Goal: Go to known website: Access a specific website the user already knows

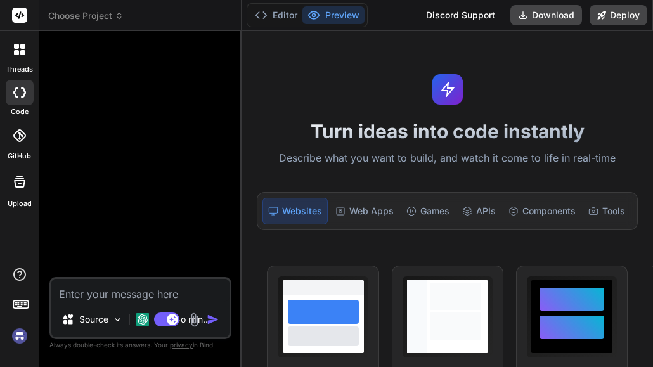
click at [284, 212] on div "Websites" at bounding box center [295, 211] width 65 height 27
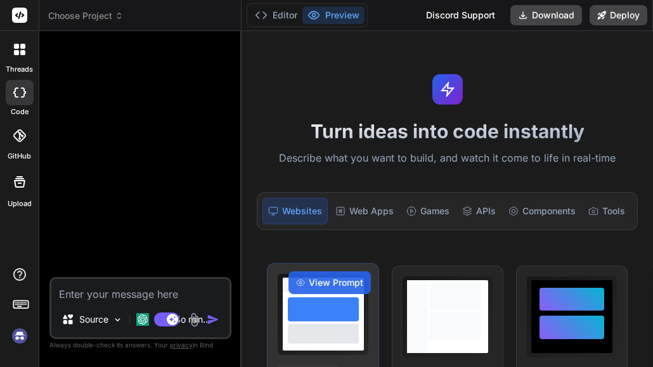
scroll to position [169, 0]
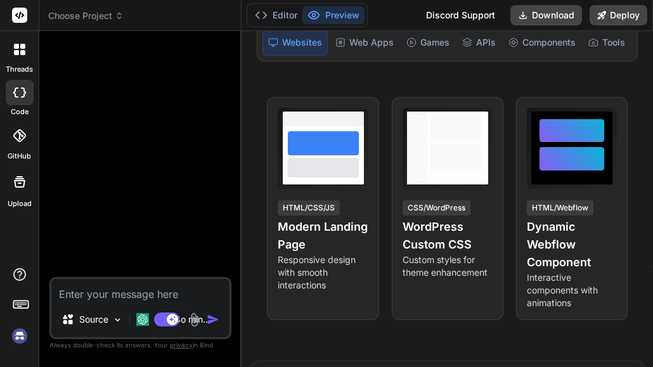
click at [21, 183] on icon at bounding box center [19, 181] width 11 height 11
type textarea "x"
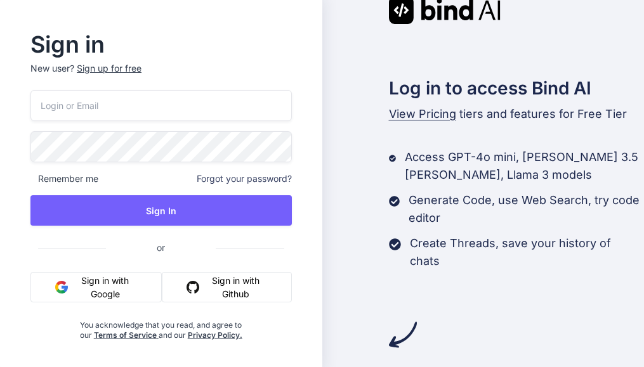
click at [216, 289] on button "Sign in with Github" at bounding box center [226, 287] width 129 height 30
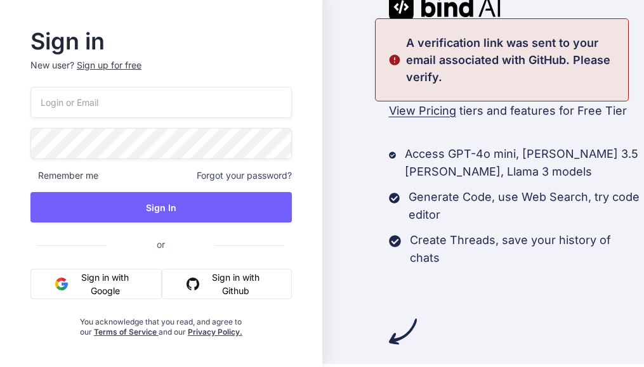
scroll to position [4, 0]
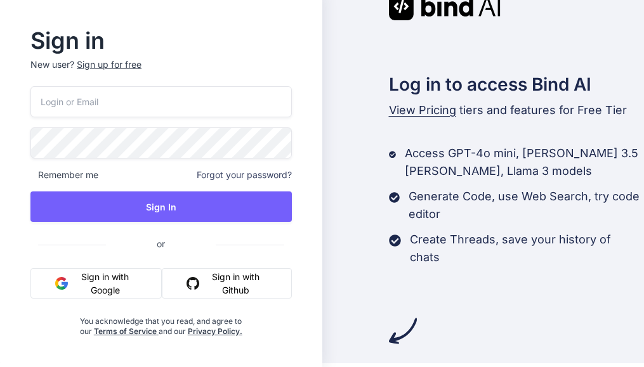
click at [124, 285] on button "Sign in with Google" at bounding box center [95, 283] width 131 height 30
